Goal: Task Accomplishment & Management: Use online tool/utility

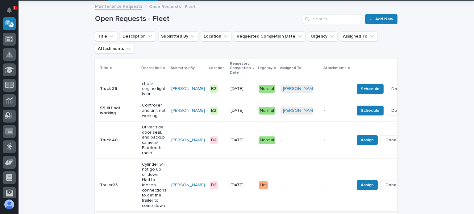
scroll to position [93, 0]
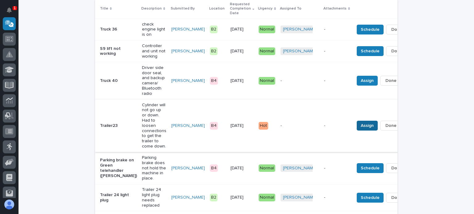
click at [360, 122] on span "Assign" at bounding box center [366, 125] width 13 height 7
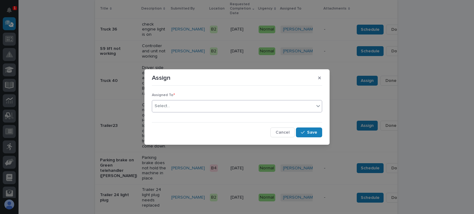
click at [173, 101] on div "Select..." at bounding box center [237, 106] width 170 height 12
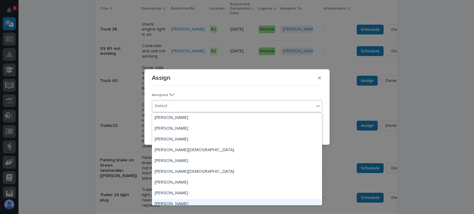
click at [172, 202] on div "[PERSON_NAME]" at bounding box center [237, 204] width 170 height 11
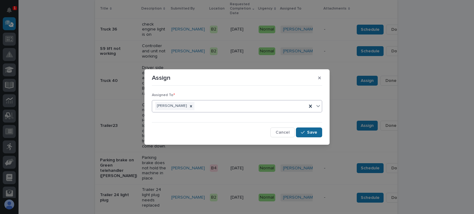
drag, startPoint x: 314, startPoint y: 130, endPoint x: 317, endPoint y: 130, distance: 3.2
click at [315, 130] on span "Save" at bounding box center [312, 133] width 10 height 6
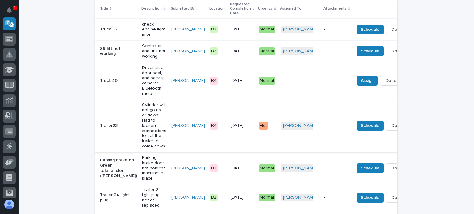
click at [391, 122] on span "Done" at bounding box center [396, 125] width 11 height 7
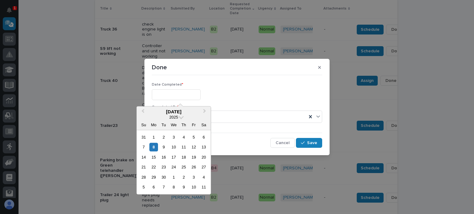
click at [167, 93] on input "text" at bounding box center [176, 94] width 49 height 11
click at [154, 147] on div "8" at bounding box center [153, 147] width 8 height 8
type input "**********"
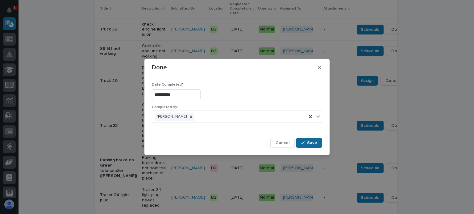
click at [308, 143] on span "Save" at bounding box center [312, 143] width 10 height 6
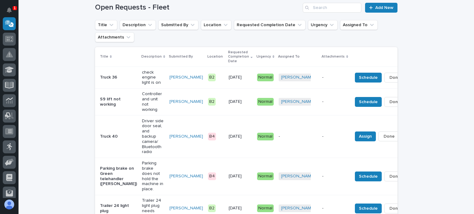
scroll to position [0, 0]
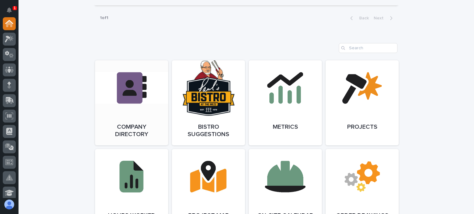
scroll to position [463, 0]
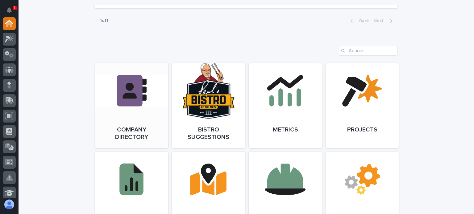
click at [133, 97] on link "Open Link" at bounding box center [131, 105] width 73 height 85
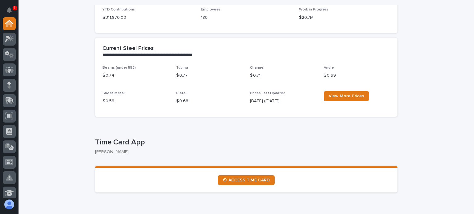
scroll to position [185, 0]
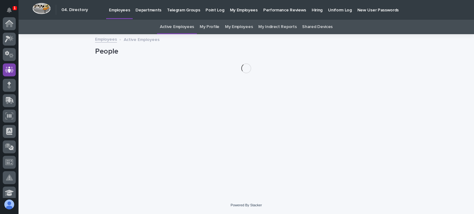
scroll to position [46, 0]
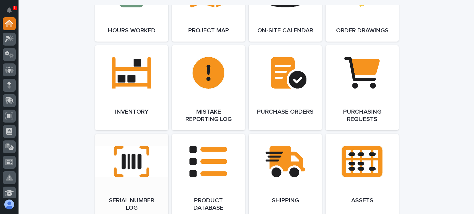
scroll to position [678, 0]
